Goal: Task Accomplishment & Management: Manage account settings

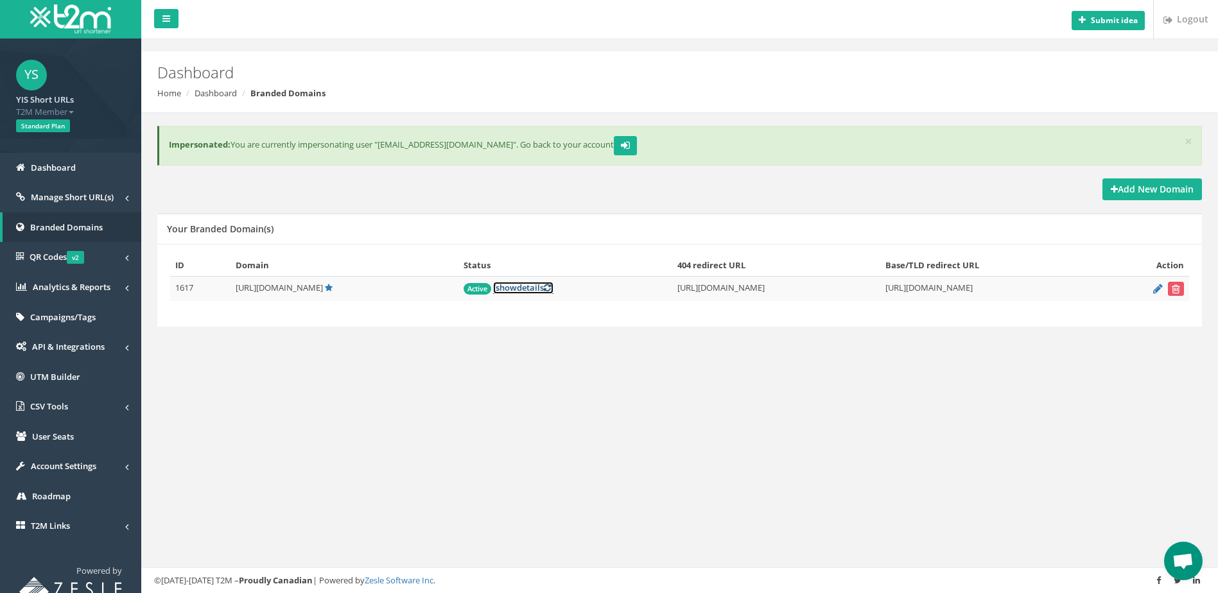
click at [493, 291] on link "[ show details ]" at bounding box center [523, 288] width 60 height 12
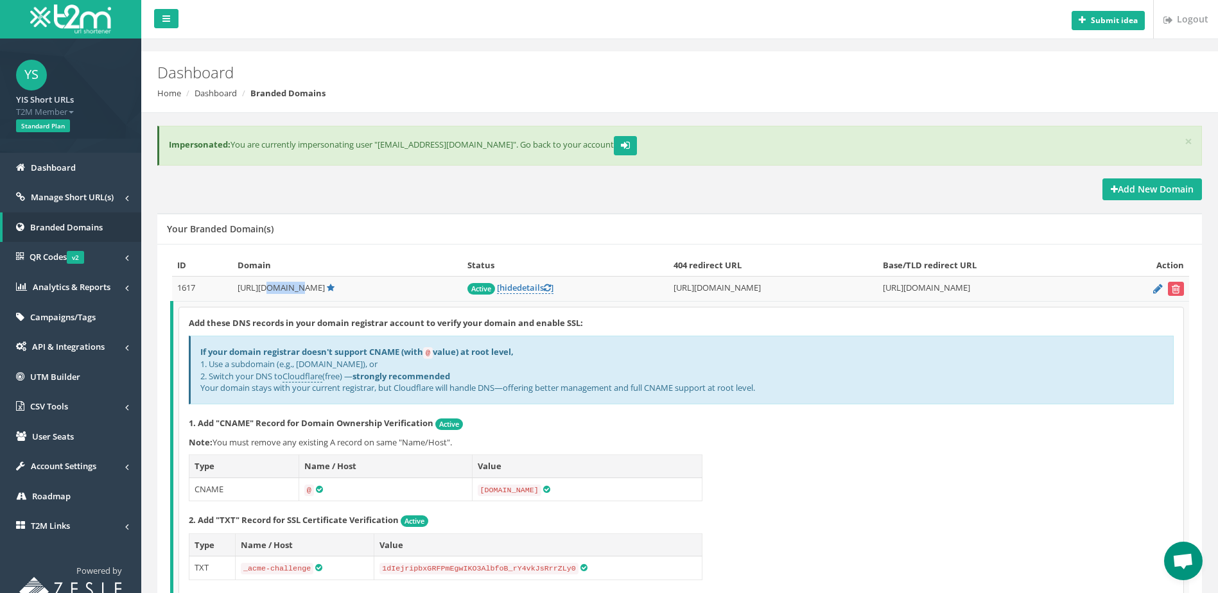
drag, startPoint x: 274, startPoint y: 289, endPoint x: 293, endPoint y: 288, distance: 19.3
click at [293, 288] on span "[URL][DOMAIN_NAME]" at bounding box center [281, 288] width 87 height 12
drag, startPoint x: 276, startPoint y: 288, endPoint x: 295, endPoint y: 287, distance: 19.3
click at [295, 287] on span "[URL][DOMAIN_NAME]" at bounding box center [281, 288] width 87 height 12
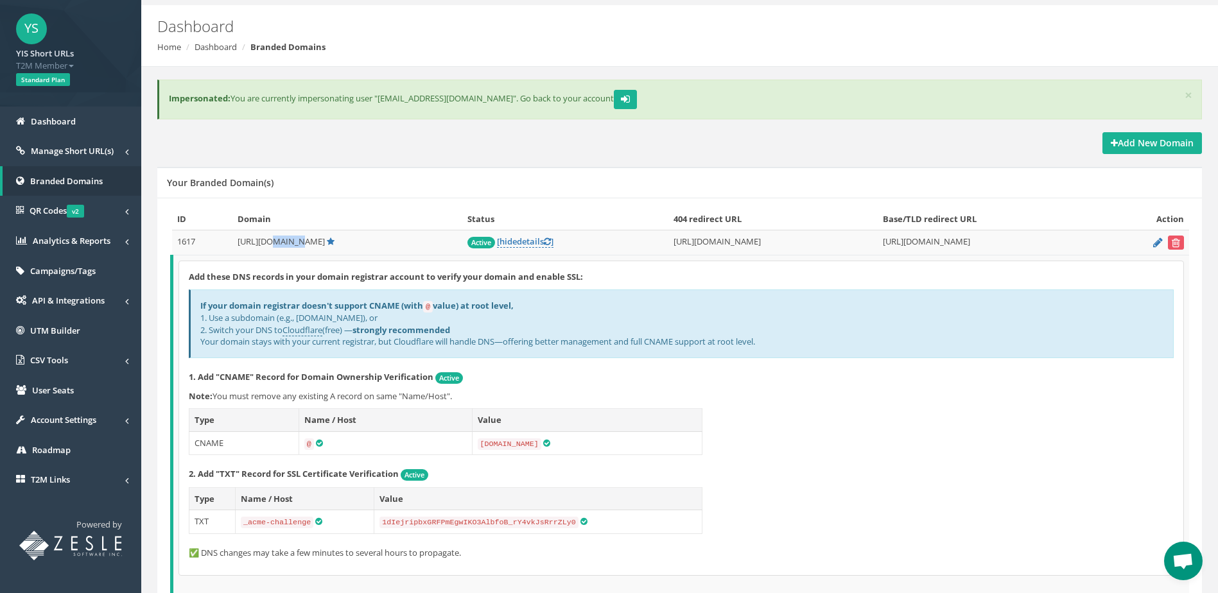
scroll to position [112, 0]
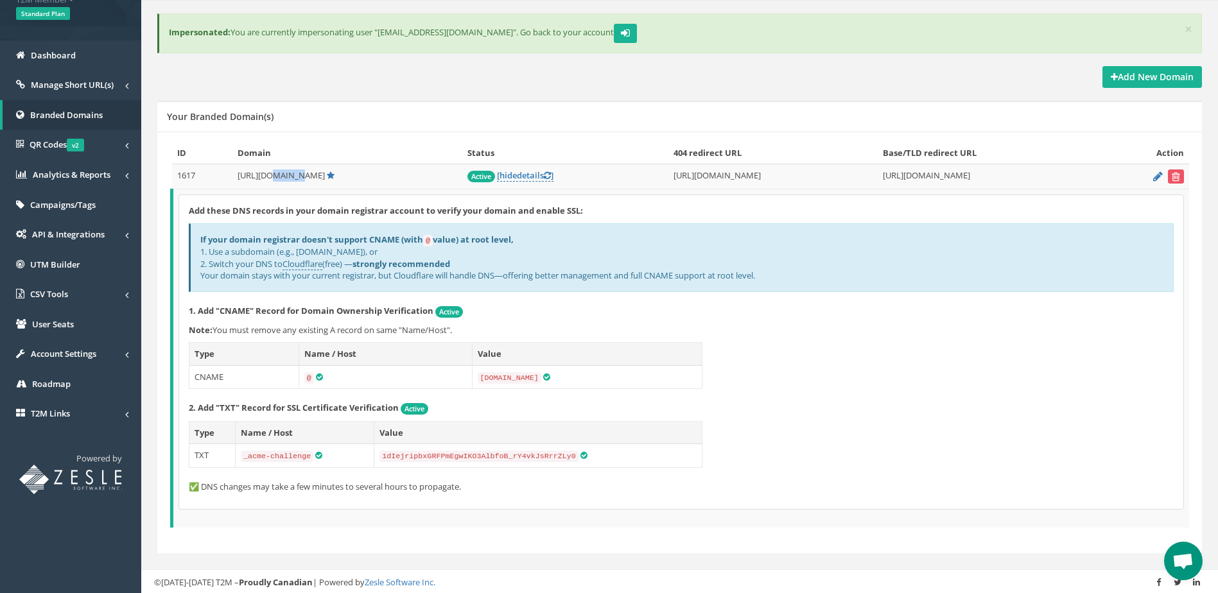
copy span "[DOMAIN_NAME]"
click at [502, 85] on div "Add New Domain" at bounding box center [679, 77] width 1045 height 22
click at [313, 113] on div "Your Branded Domain(s)" at bounding box center [679, 116] width 1045 height 31
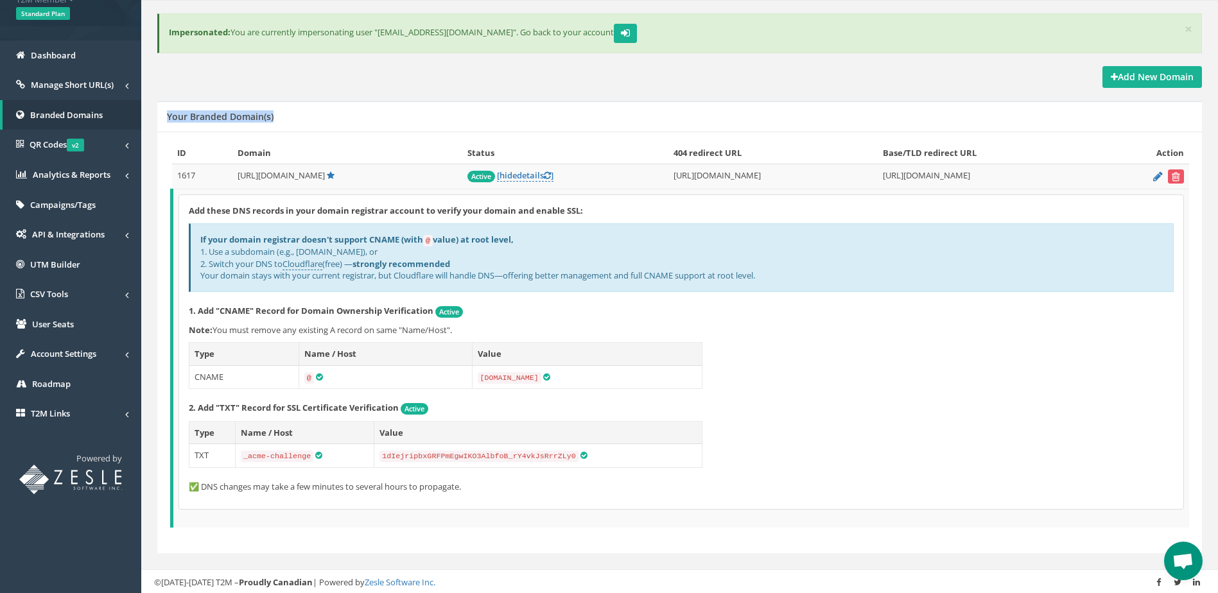
click at [313, 113] on div "Your Branded Domain(s)" at bounding box center [679, 116] width 1045 height 31
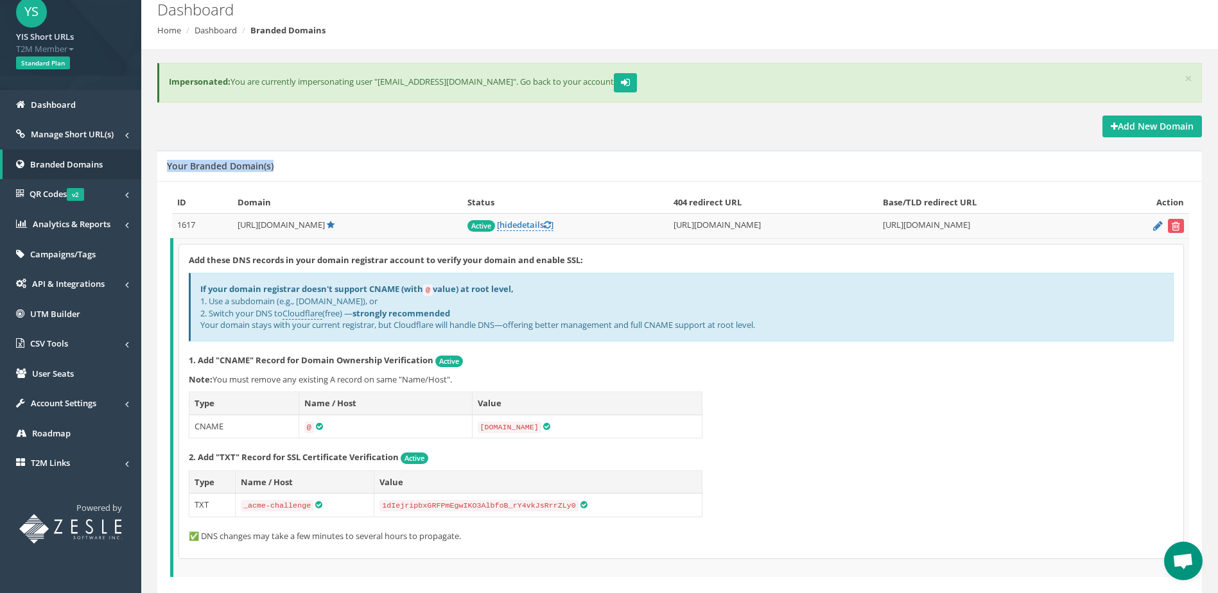
scroll to position [0, 0]
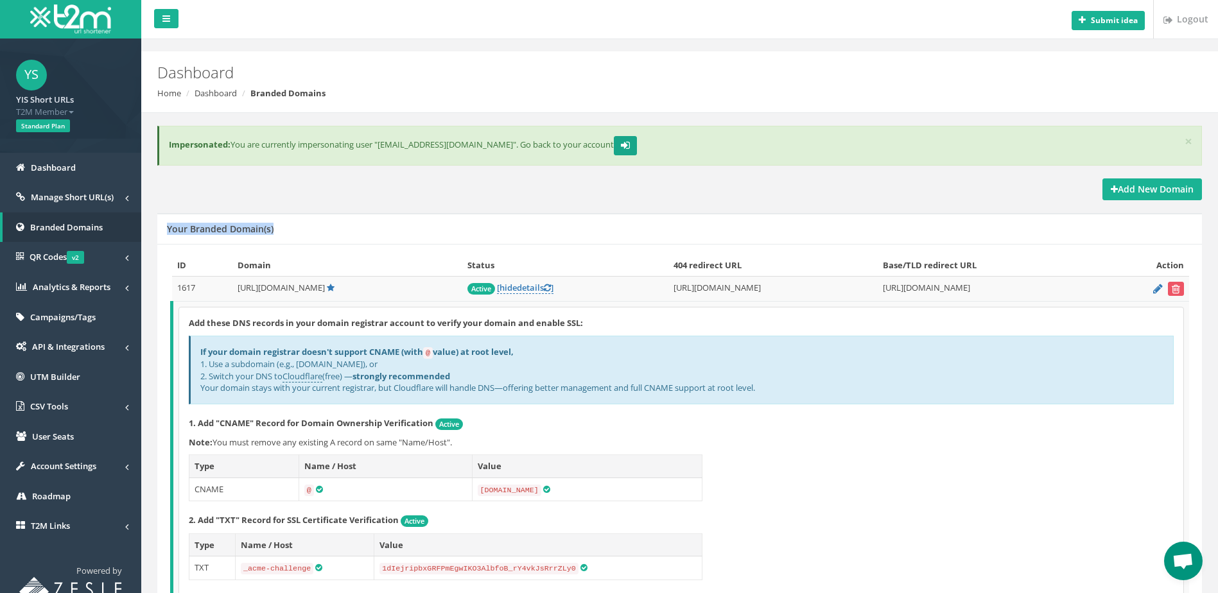
click at [614, 144] on button "submit" at bounding box center [625, 145] width 23 height 19
